Goal: Task Accomplishment & Management: Complete application form

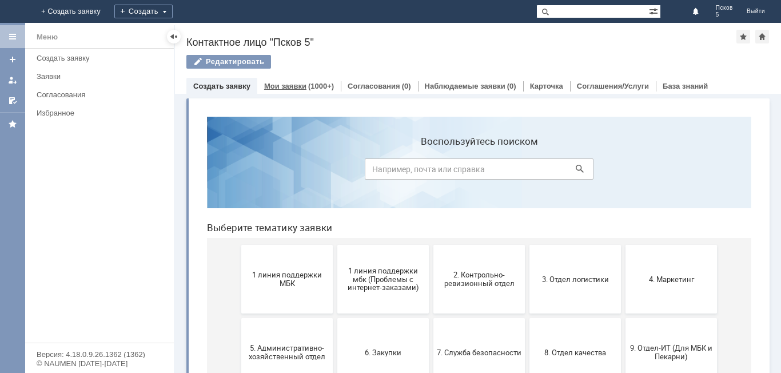
click at [308, 83] on div "(1000+)" at bounding box center [321, 86] width 26 height 9
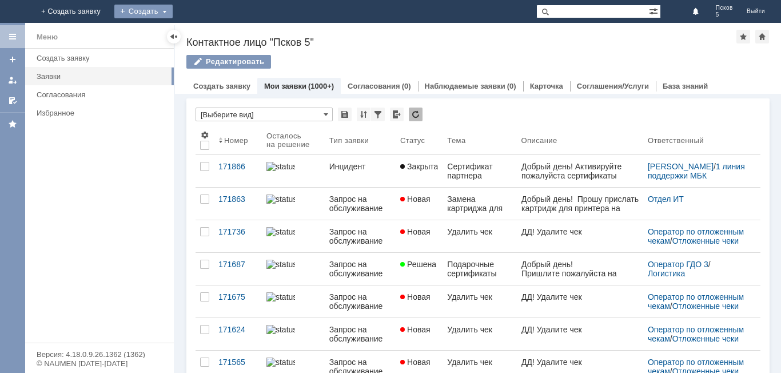
drag, startPoint x: 235, startPoint y: 10, endPoint x: 235, endPoint y: 18, distance: 8.6
click at [173, 11] on div "Создать" at bounding box center [143, 12] width 58 height 14
click at [173, 13] on div "Создать" at bounding box center [143, 12] width 58 height 14
click at [203, 32] on link "Заявка" at bounding box center [160, 34] width 87 height 14
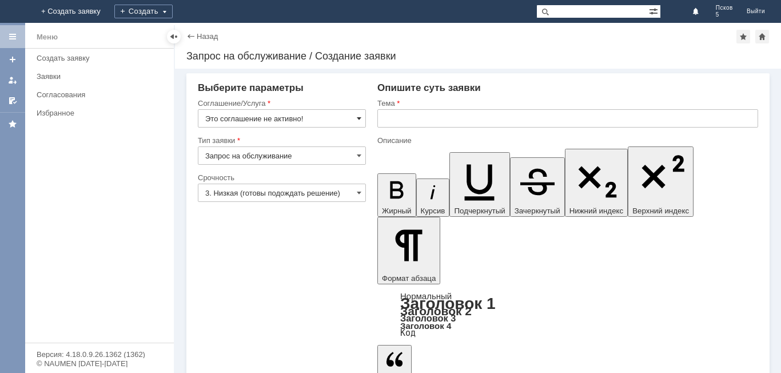
click at [360, 115] on span at bounding box center [359, 118] width 5 height 9
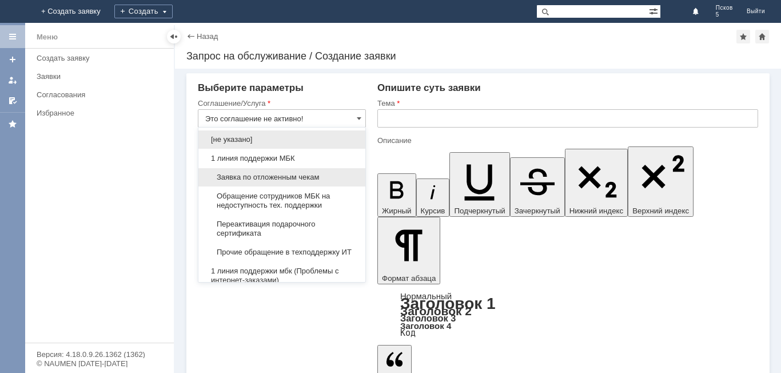
click at [281, 172] on div "Заявка по отложенным чекам" at bounding box center [281, 177] width 167 height 18
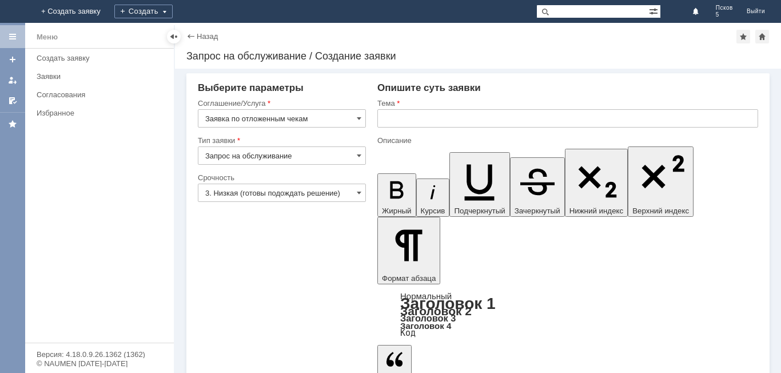
type input "Заявка по отложенным чекам"
click at [392, 118] on input "text" at bounding box center [567, 118] width 381 height 18
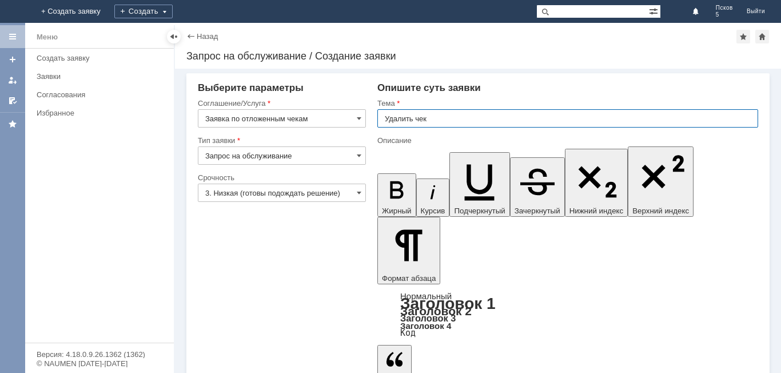
type input "Удалить чек"
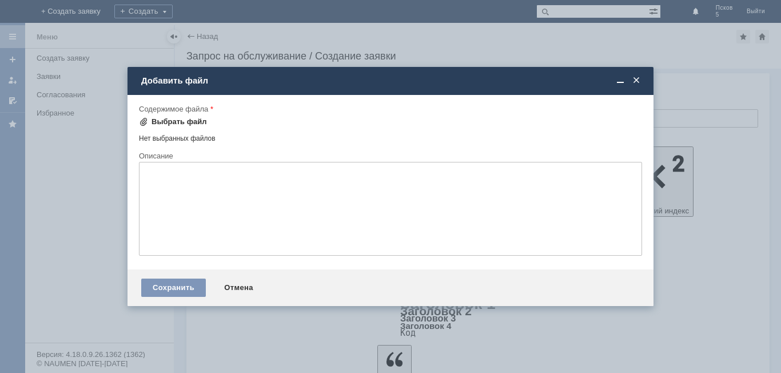
click at [184, 121] on div "Выбрать файл" at bounding box center [178, 121] width 55 height 9
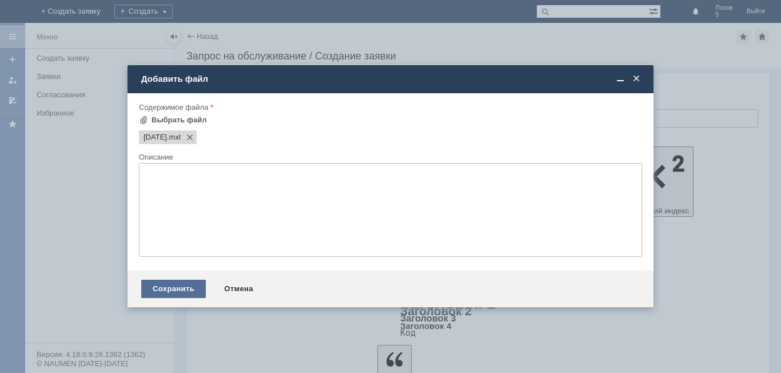
click at [174, 287] on div "Сохранить" at bounding box center [173, 288] width 65 height 18
